Goal: Task Accomplishment & Management: Manage account settings

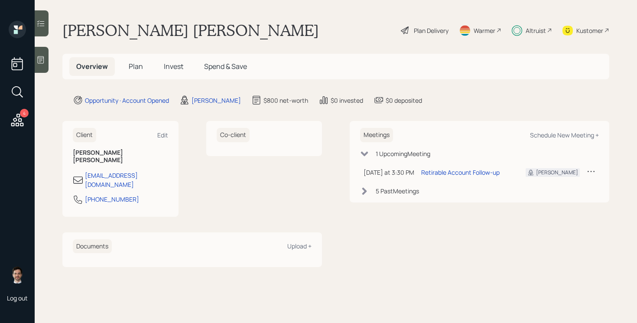
click at [171, 70] on span "Invest" at bounding box center [173, 67] width 19 height 10
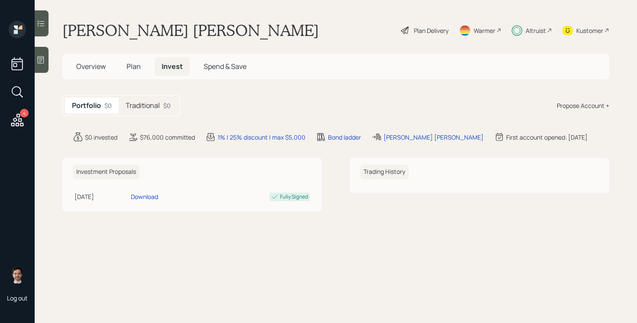
click at [147, 103] on h5 "Traditional" at bounding box center [143, 105] width 34 height 8
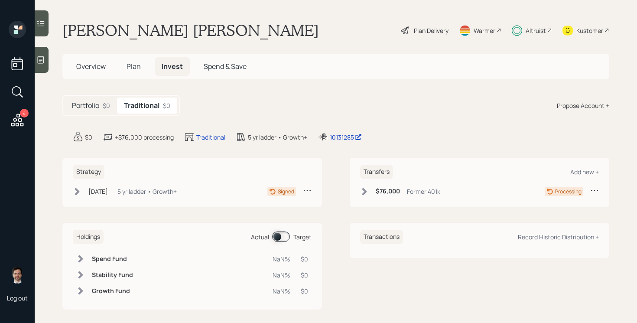
click at [75, 193] on icon at bounding box center [77, 191] width 9 height 9
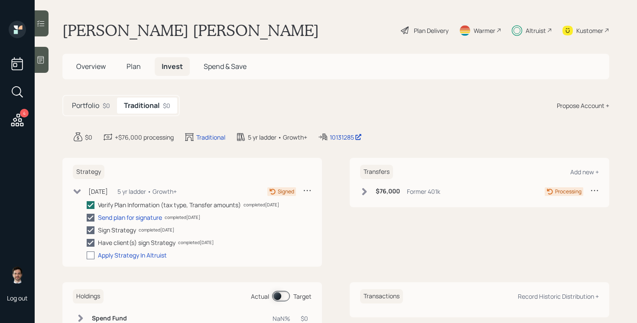
click at [90, 253] on div at bounding box center [91, 255] width 8 height 8
click at [87, 255] on input "checkbox" at bounding box center [86, 255] width 0 height 0
checkbox input "true"
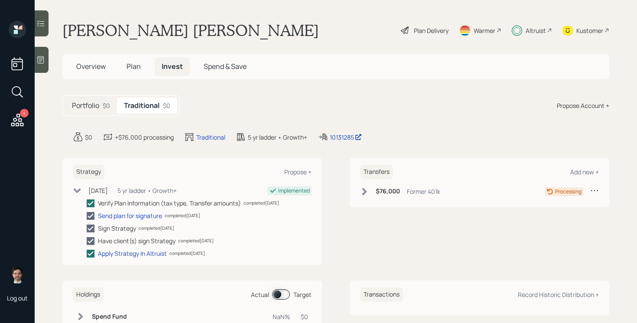
click at [78, 193] on icon at bounding box center [77, 190] width 9 height 9
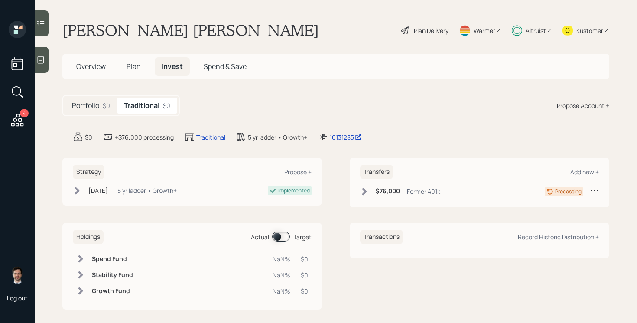
click at [95, 68] on span "Overview" at bounding box center [90, 67] width 29 height 10
